Goal: Task Accomplishment & Management: Manage account settings

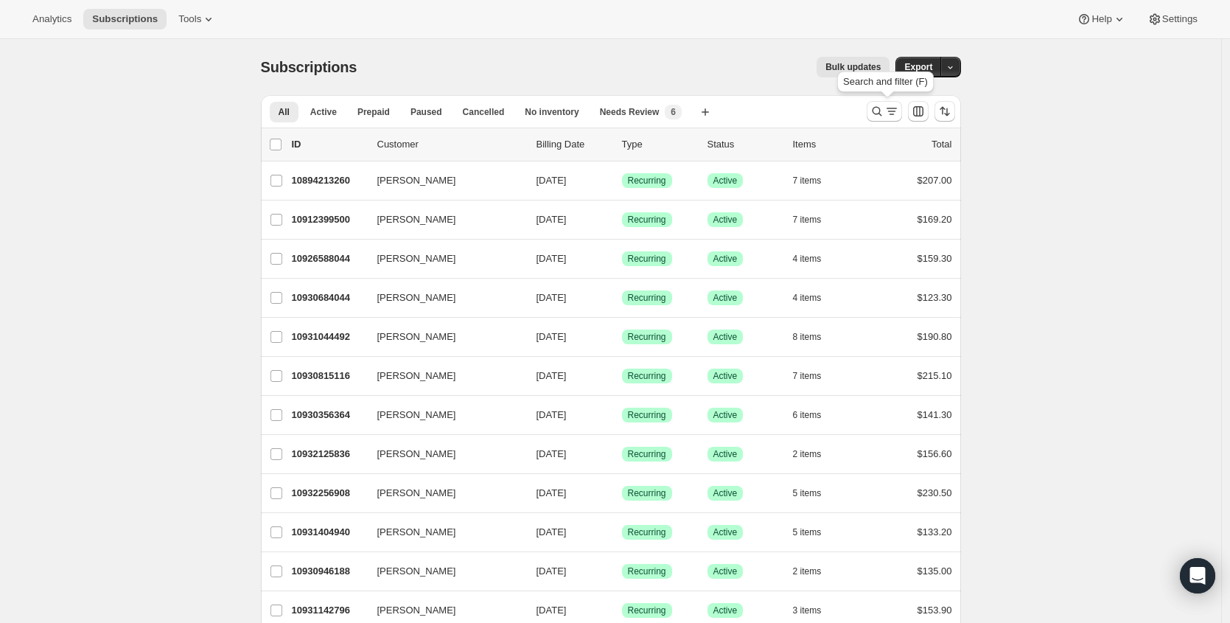
click at [909, 106] on div at bounding box center [911, 111] width 100 height 29
click at [898, 109] on icon "Search and filter results" at bounding box center [891, 111] width 15 height 15
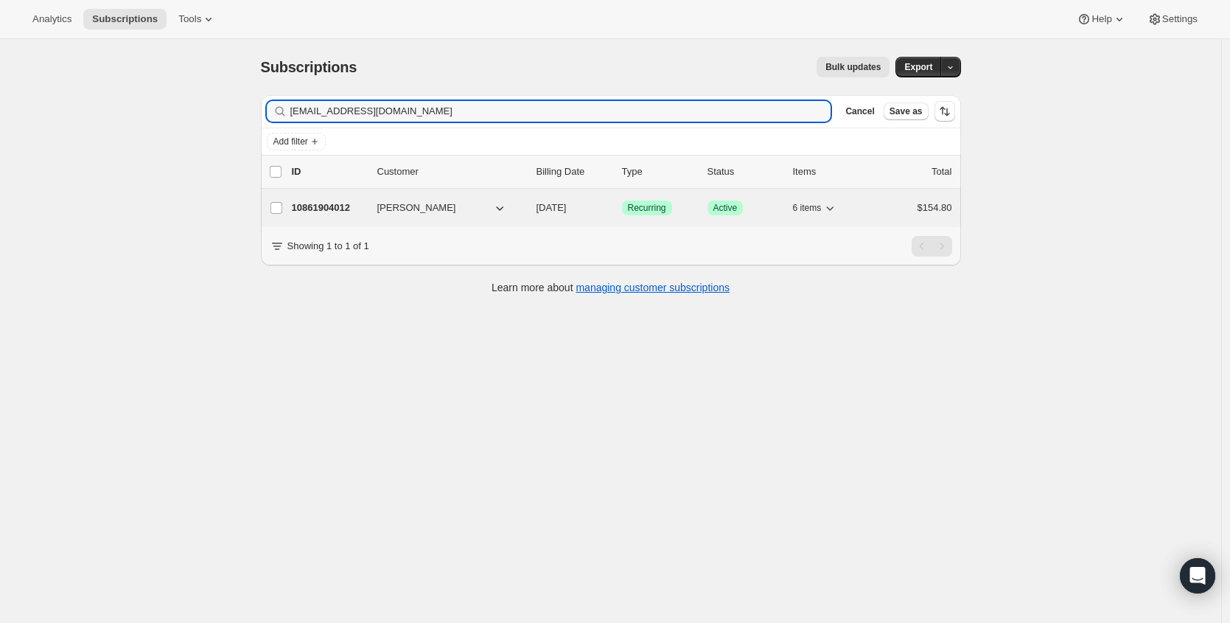
type input "[EMAIL_ADDRESS][DOMAIN_NAME]"
click at [328, 209] on p "10861904012" at bounding box center [329, 207] width 74 height 15
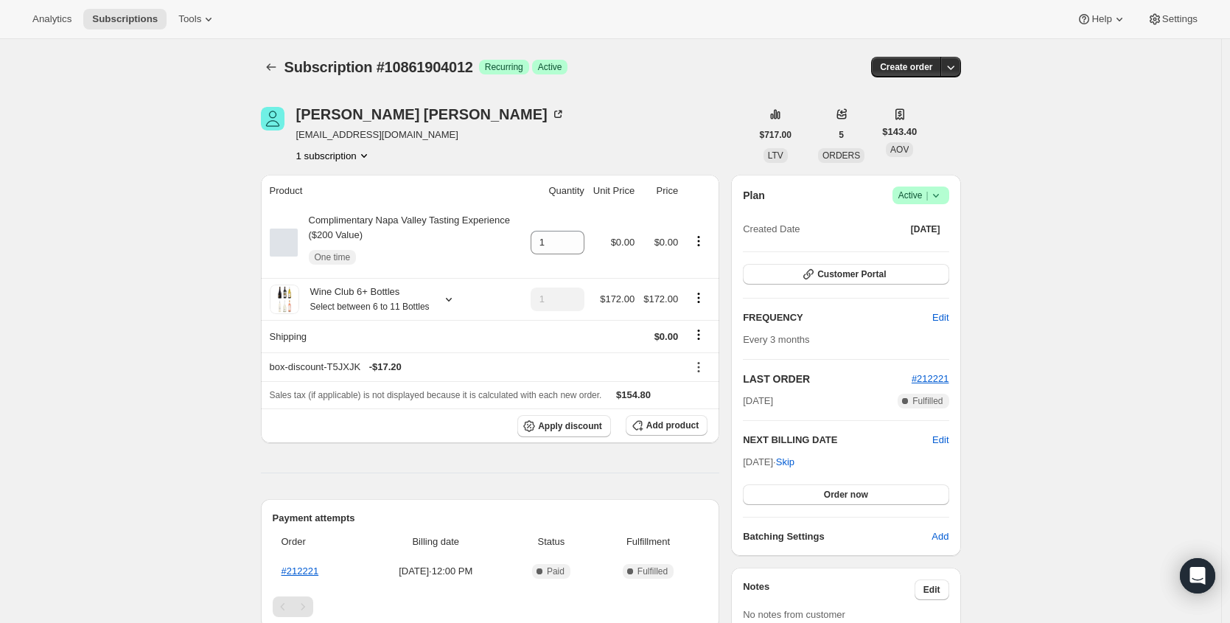
click at [943, 196] on icon at bounding box center [936, 195] width 15 height 15
click at [910, 261] on div "Pause subscription Cancel subscription" at bounding box center [920, 236] width 101 height 57
click at [905, 254] on span "Cancel subscription" at bounding box center [919, 249] width 83 height 11
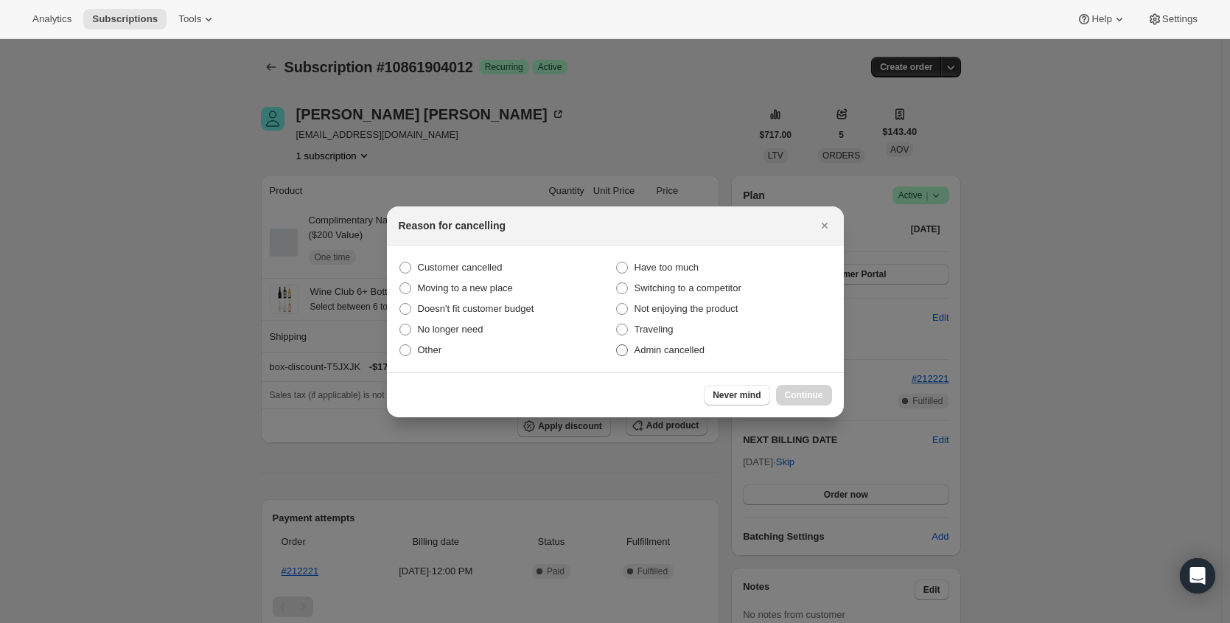
drag, startPoint x: 470, startPoint y: 270, endPoint x: 674, endPoint y: 357, distance: 221.5
click at [470, 270] on span "Customer cancelled" at bounding box center [460, 267] width 85 height 11
click at [400, 262] on input "Customer cancelled" at bounding box center [399, 262] width 1 height 1
radio input "true"
click at [820, 391] on span "Continue" at bounding box center [804, 395] width 38 height 12
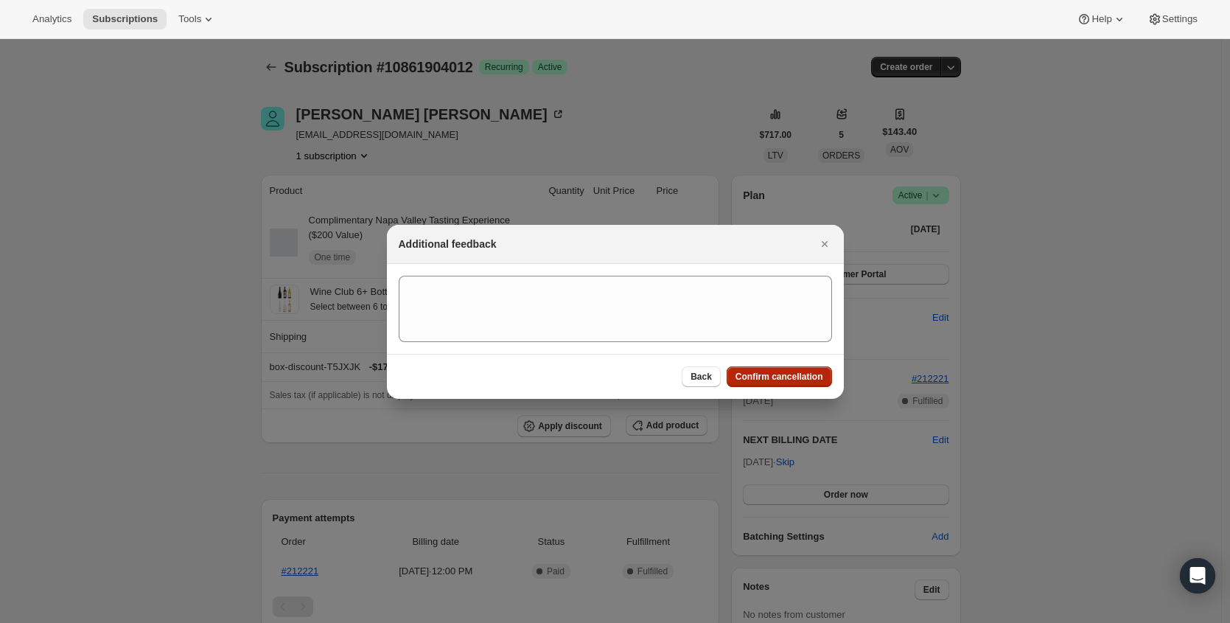
click at [811, 383] on button "Confirm cancellation" at bounding box center [779, 376] width 105 height 21
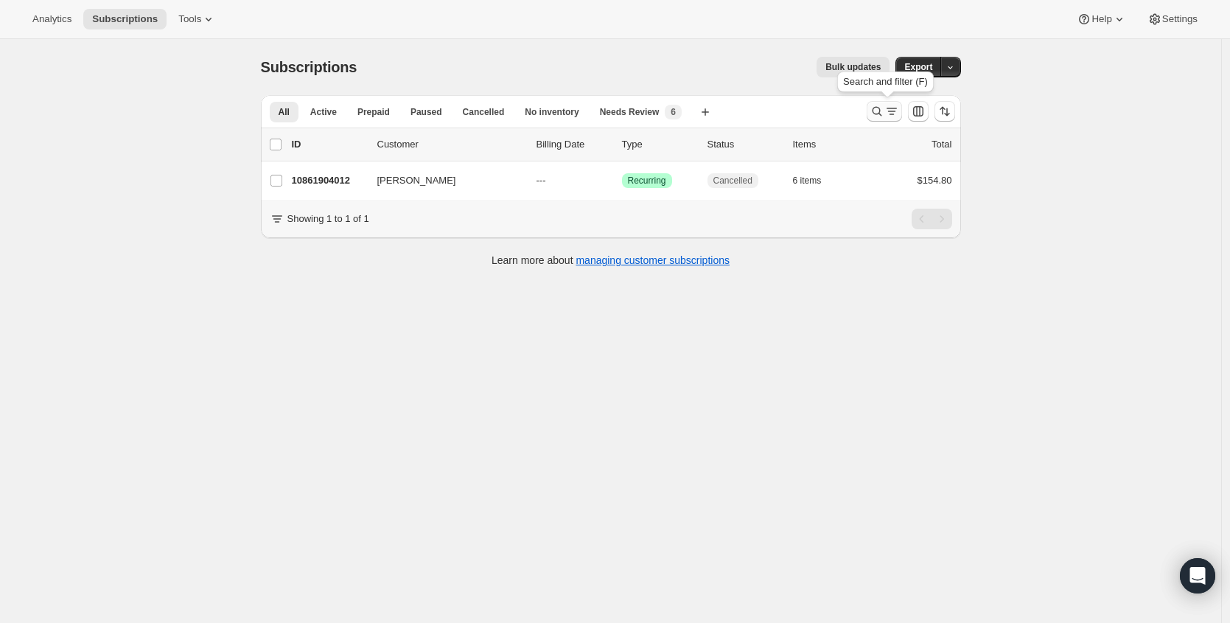
click at [890, 112] on icon "Search and filter results" at bounding box center [891, 111] width 15 height 15
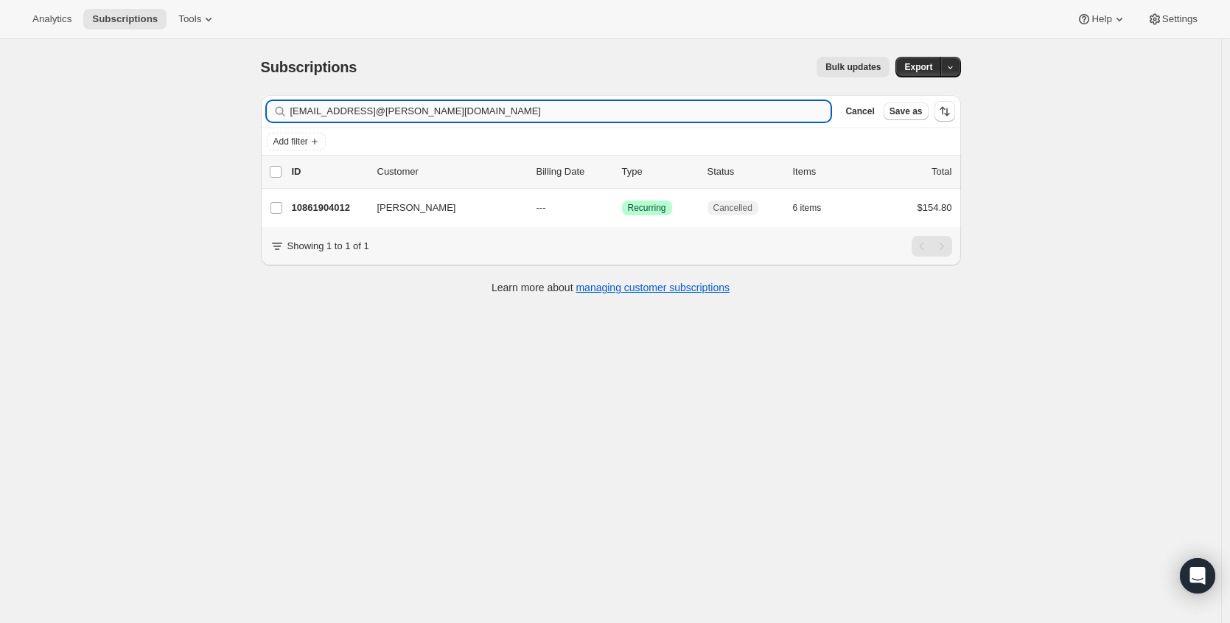
click at [539, 109] on input "[EMAIL_ADDRESS]@[PERSON_NAME][DOMAIN_NAME]" at bounding box center [560, 111] width 541 height 21
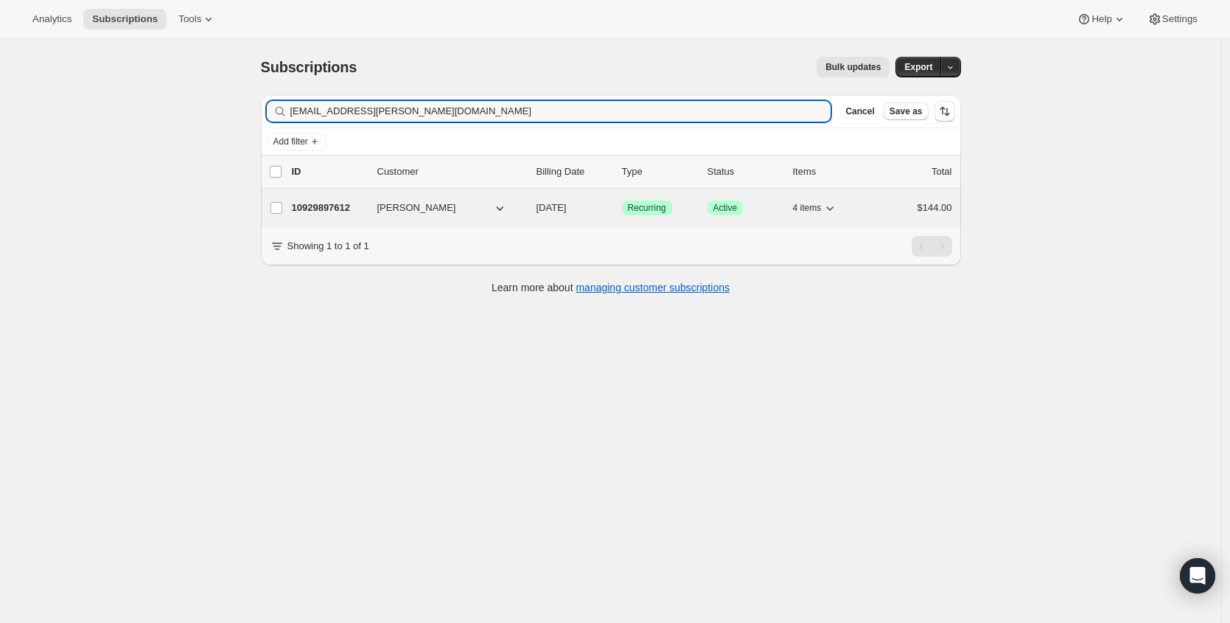
type input "[EMAIL_ADDRESS][PERSON_NAME][DOMAIN_NAME]"
click at [337, 206] on p "10929897612" at bounding box center [329, 207] width 74 height 15
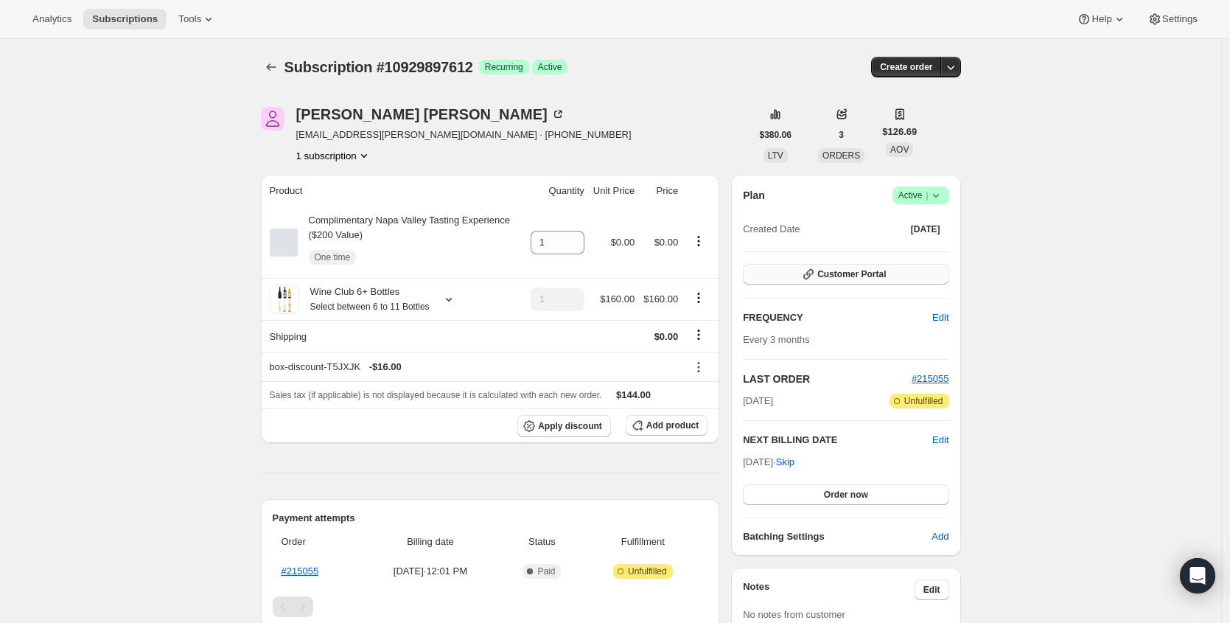
click at [902, 271] on button "Customer Portal" at bounding box center [846, 274] width 206 height 21
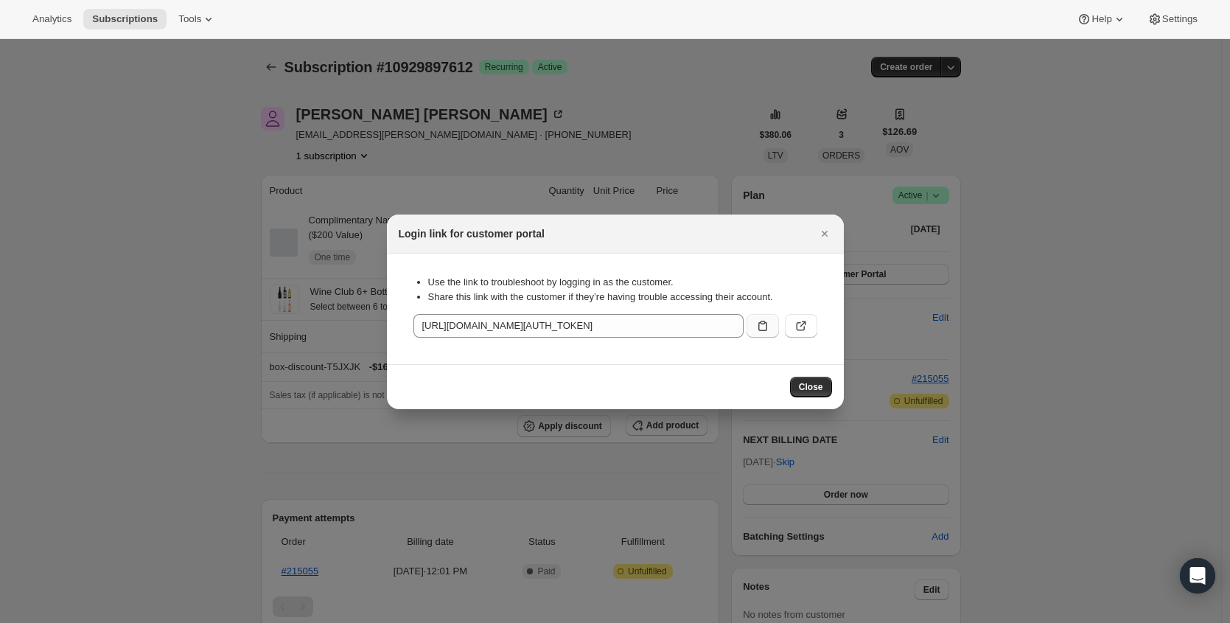
click at [766, 322] on icon ":rkm:" at bounding box center [762, 325] width 15 height 15
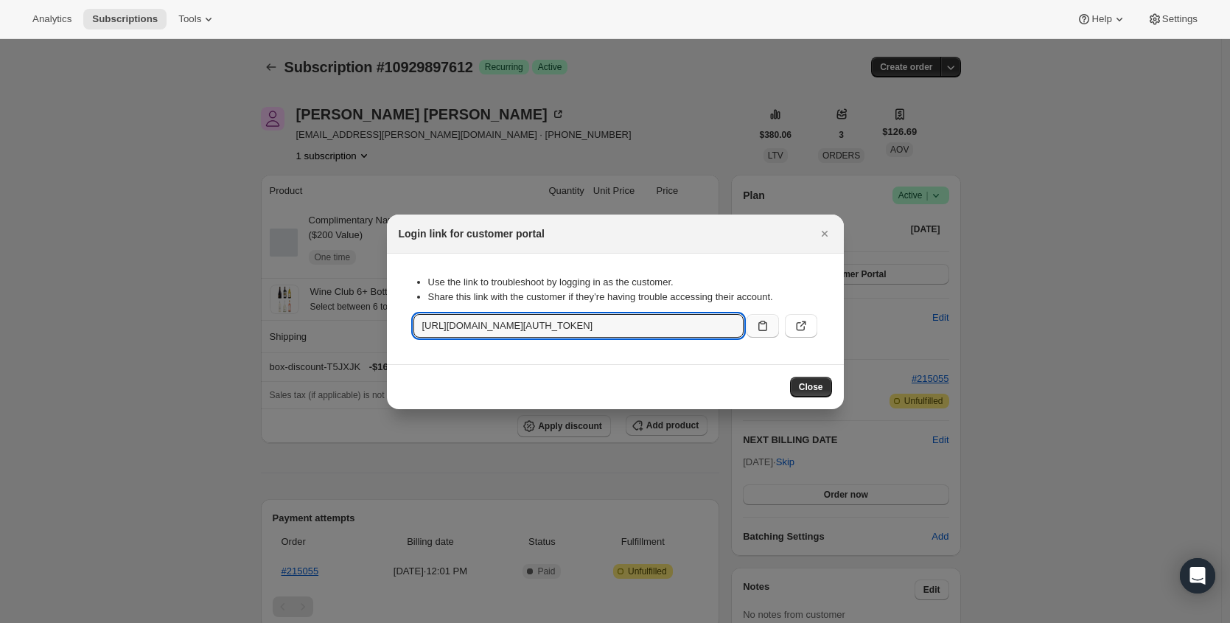
drag, startPoint x: 247, startPoint y: 168, endPoint x: 301, endPoint y: 151, distance: 56.4
click at [260, 164] on div at bounding box center [615, 311] width 1230 height 623
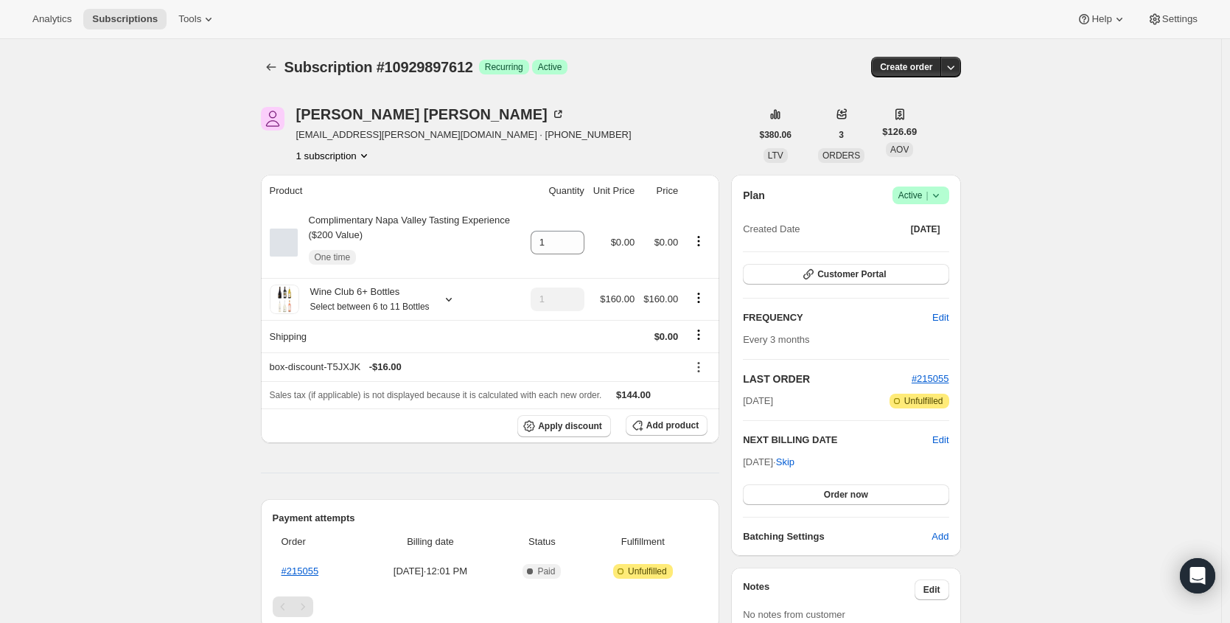
click at [319, 137] on span "[EMAIL_ADDRESS][PERSON_NAME][DOMAIN_NAME] · [PHONE_NUMBER]" at bounding box center [463, 134] width 335 height 15
click at [318, 137] on span "[EMAIL_ADDRESS][PERSON_NAME][DOMAIN_NAME] · [PHONE_NUMBER]" at bounding box center [463, 134] width 335 height 15
drag, startPoint x: 383, startPoint y: 136, endPoint x: 297, endPoint y: 137, distance: 86.2
click at [297, 137] on div "[PERSON_NAME] [EMAIL_ADDRESS][PERSON_NAME][DOMAIN_NAME] · [PHONE_NUMBER] 1 subs…" at bounding box center [506, 135] width 490 height 56
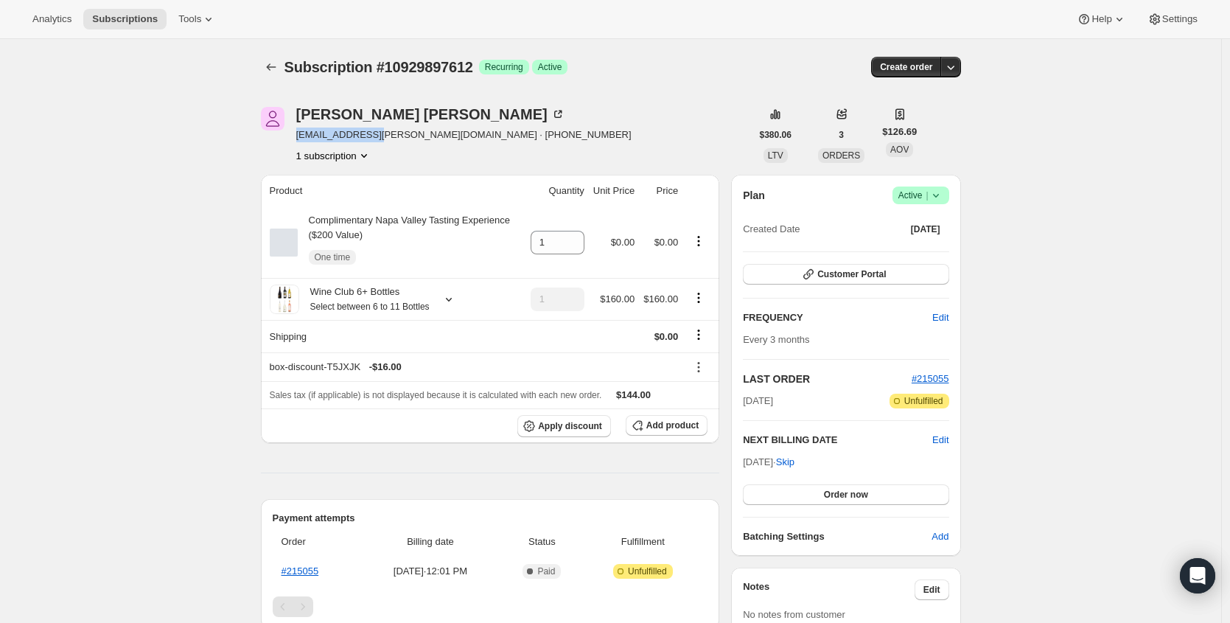
copy span "[EMAIL_ADDRESS][PERSON_NAME][DOMAIN_NAME]"
